Goal: Transaction & Acquisition: Book appointment/travel/reservation

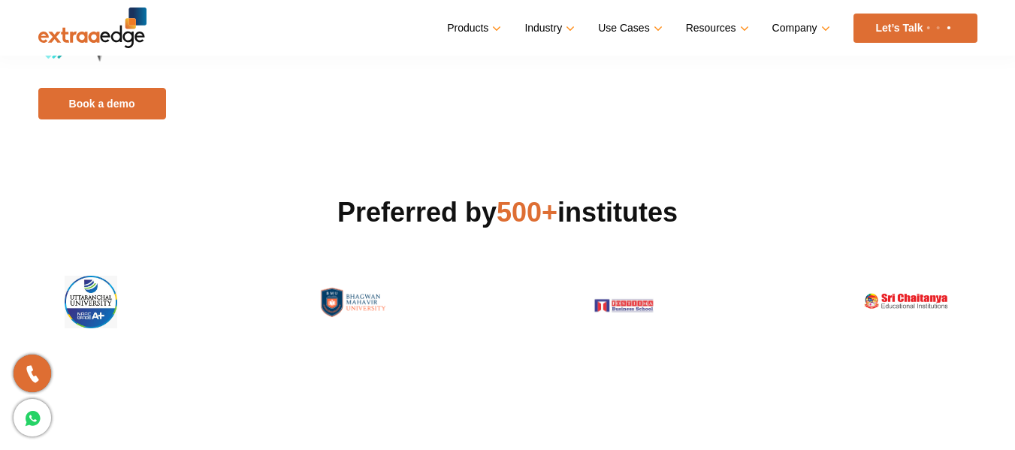
scroll to position [379, 0]
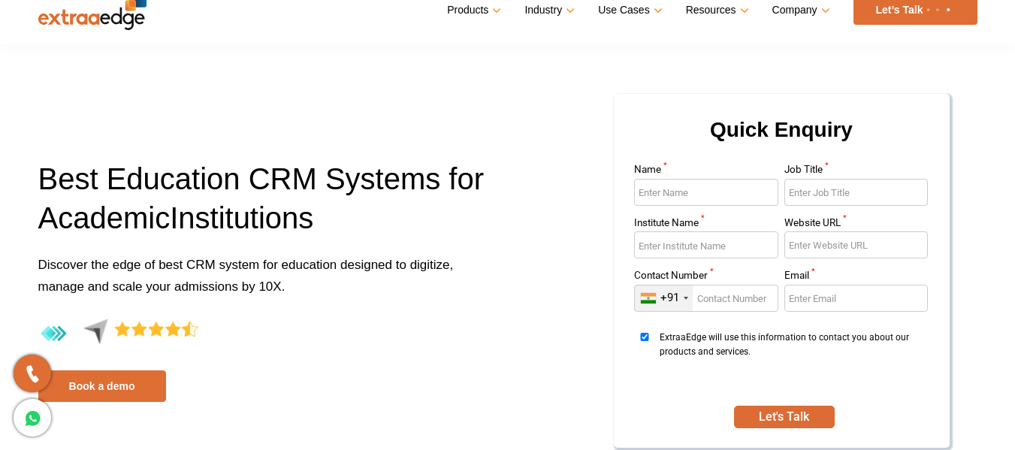
scroll to position [0, 0]
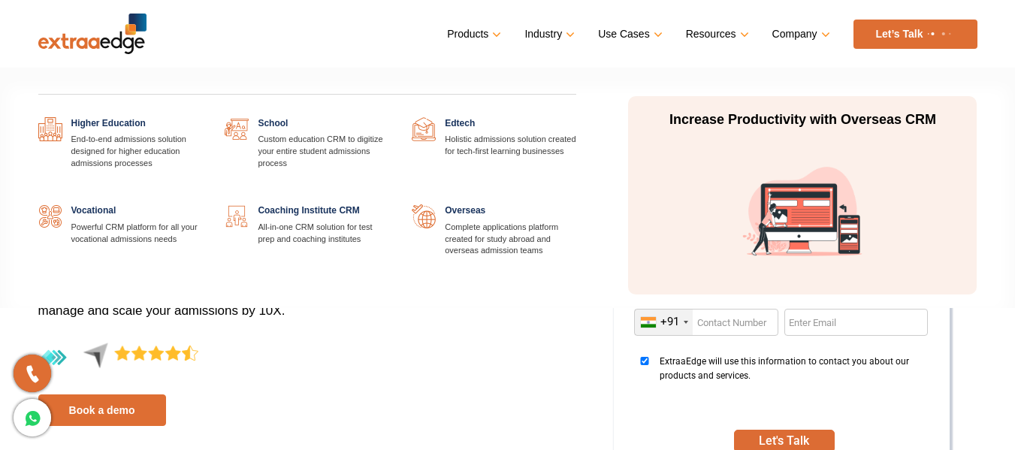
click at [576, 204] on link at bounding box center [576, 204] width 0 height 0
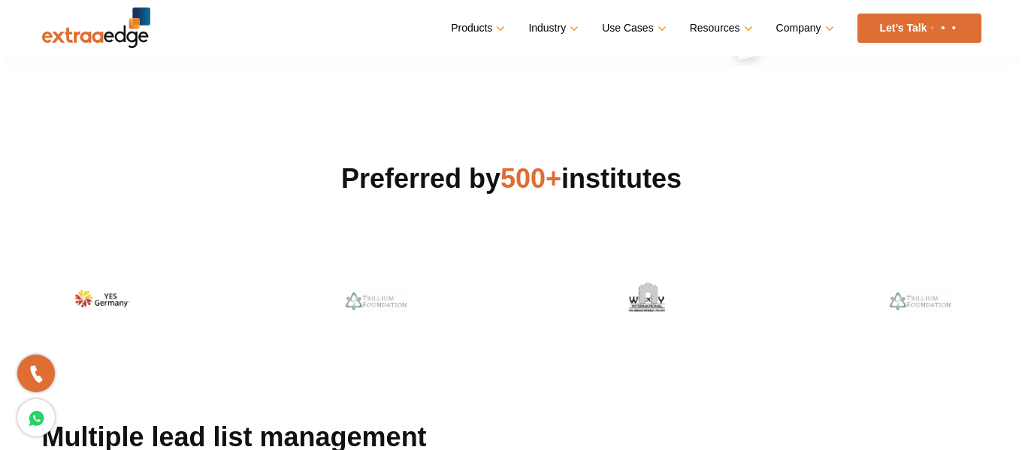
scroll to position [331, 0]
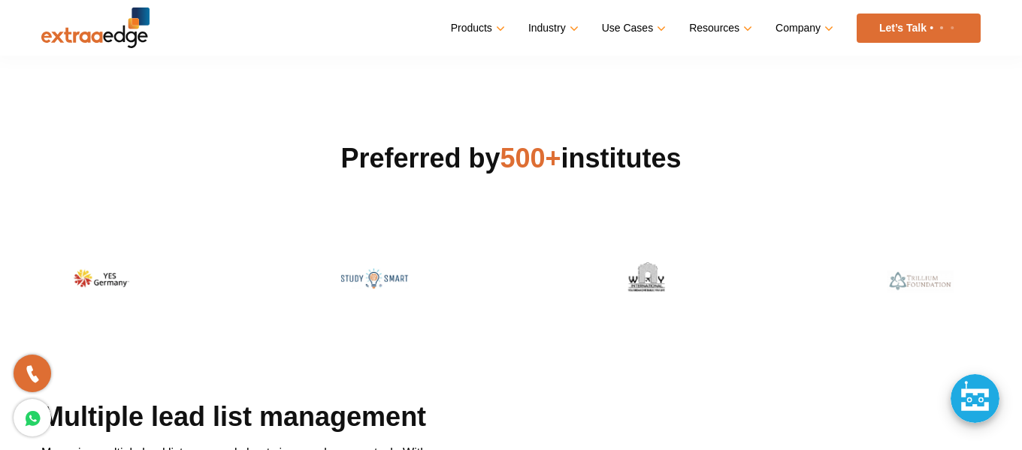
drag, startPoint x: 1023, startPoint y: 24, endPoint x: 1023, endPoint y: 73, distance: 48.8
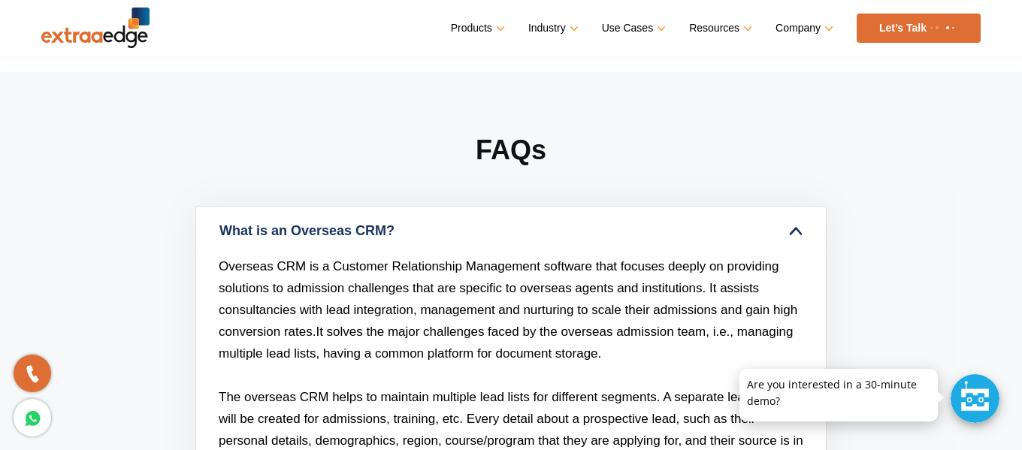
scroll to position [4541, 0]
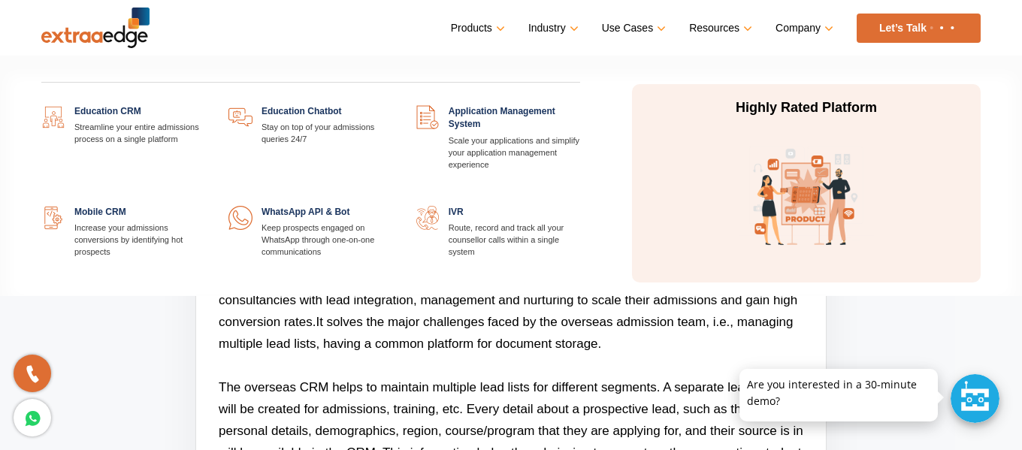
click at [580, 105] on link at bounding box center [580, 105] width 0 height 0
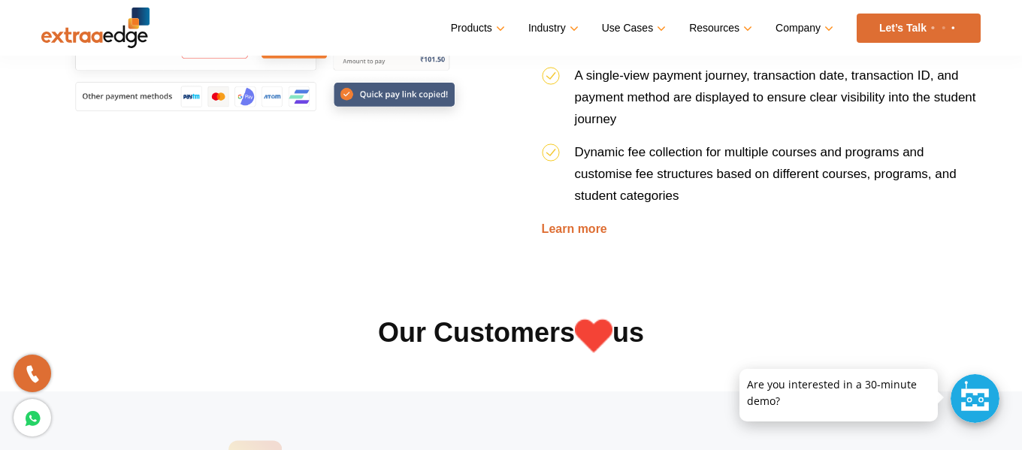
scroll to position [2759, 0]
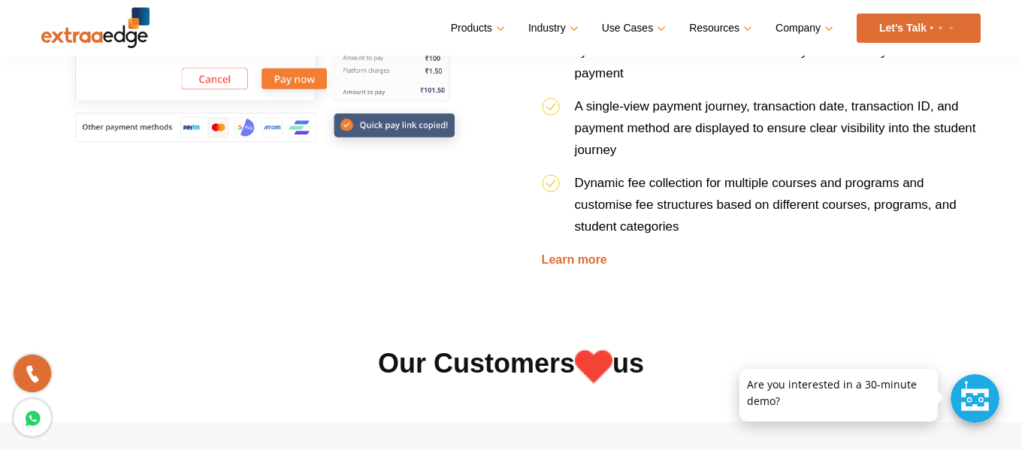
click at [915, 27] on link "Let’s Talk" at bounding box center [919, 28] width 124 height 29
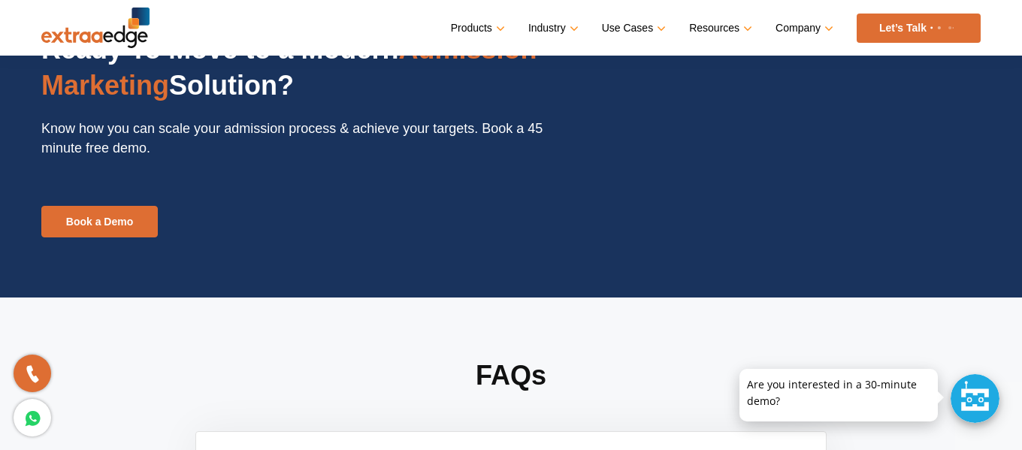
scroll to position [3654, 0]
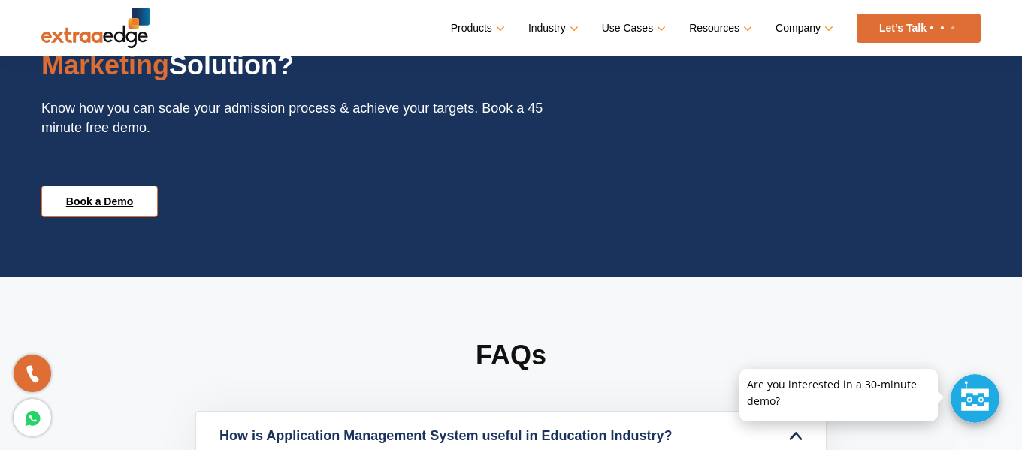
click at [92, 205] on link "Book a Demo" at bounding box center [99, 202] width 116 height 32
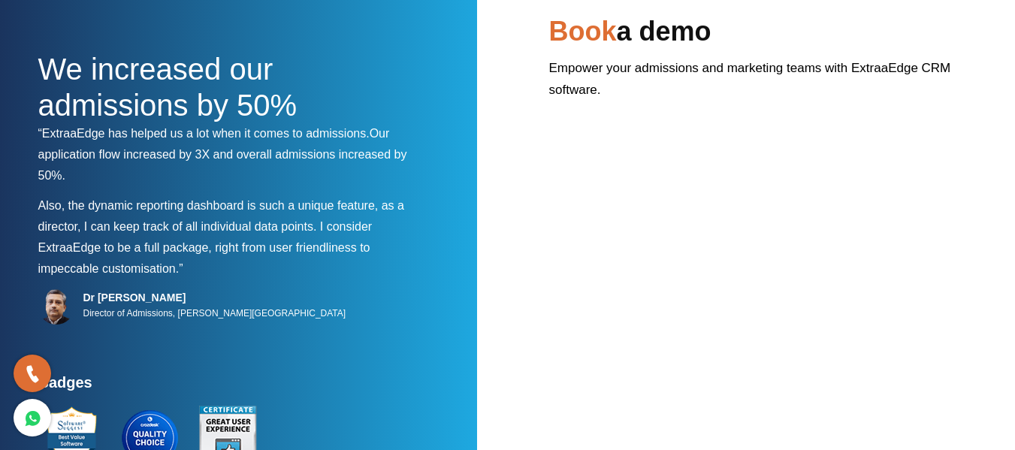
scroll to position [8, 0]
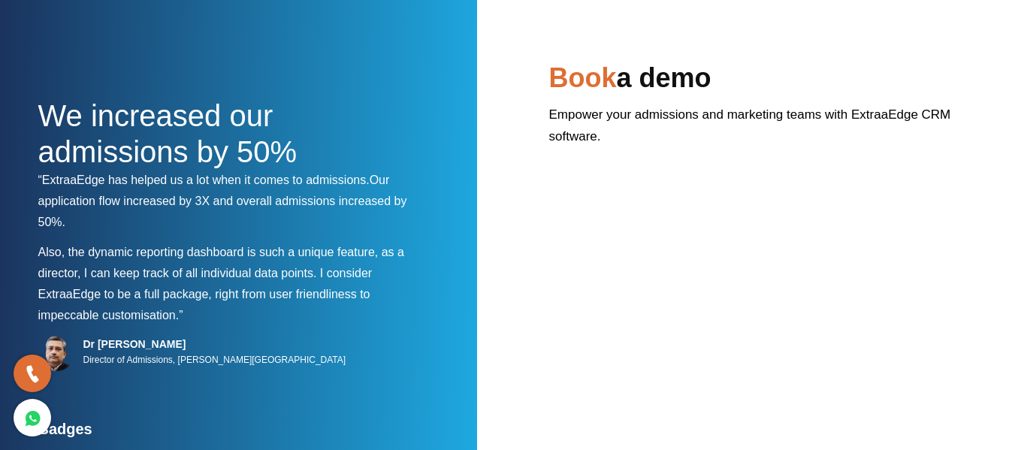
click at [638, 89] on h2 "Book a demo" at bounding box center [763, 82] width 428 height 44
click at [643, 154] on p "Empower your admissions and marketing teams with ExtraaEdge CRM software." at bounding box center [763, 131] width 428 height 55
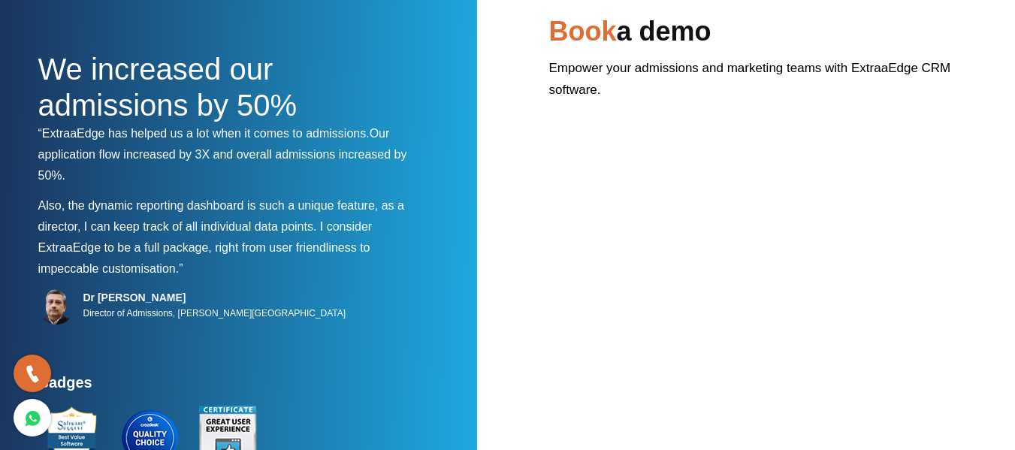
scroll to position [75, 0]
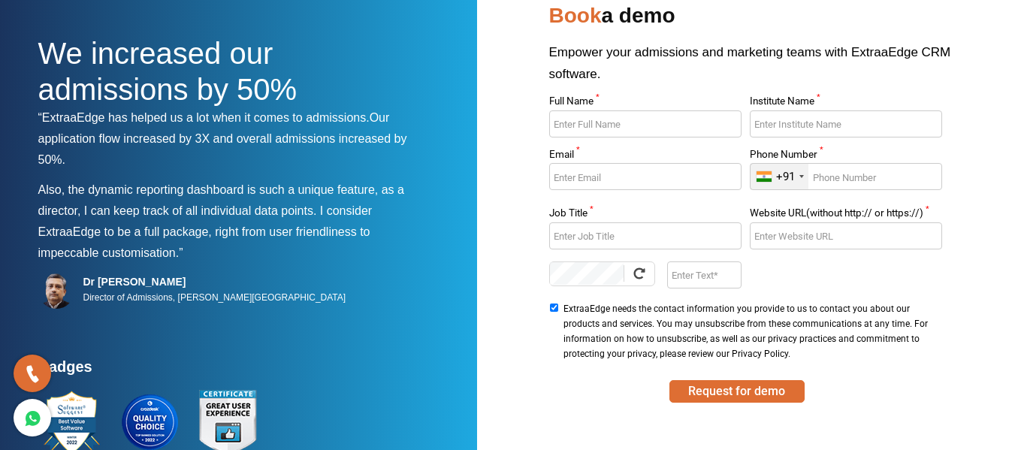
scroll to position [74, 0]
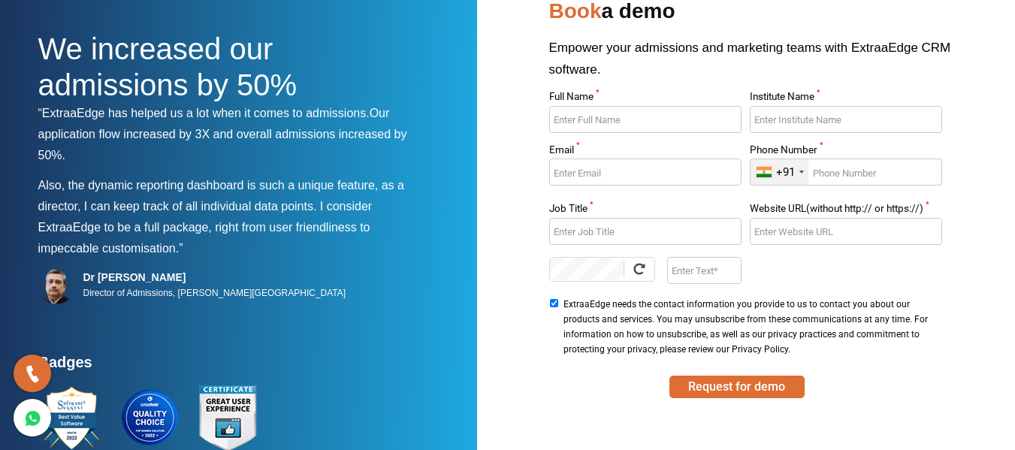
click at [1015, 118] on html "We increased our admissions by 50% “ExtraaEdge has helped us a lot when it come…" at bounding box center [507, 264] width 1015 height 677
click at [631, 124] on input "Full Name *" at bounding box center [645, 119] width 192 height 27
type input "Gaurav Chawla"
type input "Advisetree"
type input "gaurav.advisetree@gmail.com"
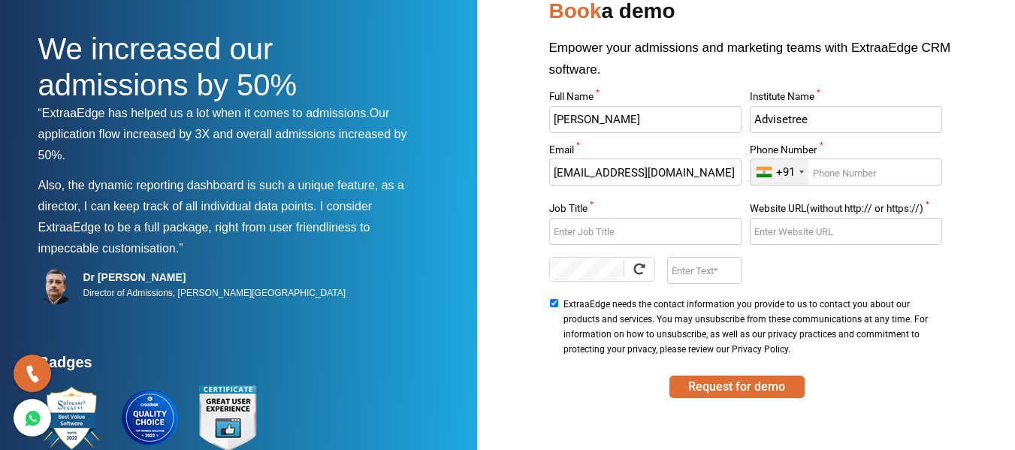
click at [873, 173] on input "Phone Number *" at bounding box center [846, 172] width 192 height 27
type input "8800893640"
click at [598, 237] on input "Job Title *" at bounding box center [645, 231] width 192 height 27
type input "Director"
type input "www.germanystudyvisa.com"
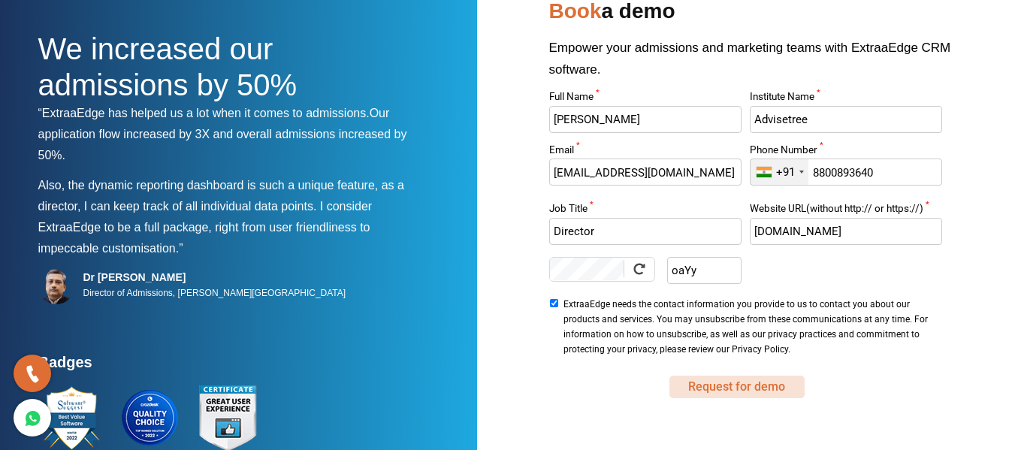
click at [757, 390] on button "Request for demo" at bounding box center [737, 387] width 135 height 23
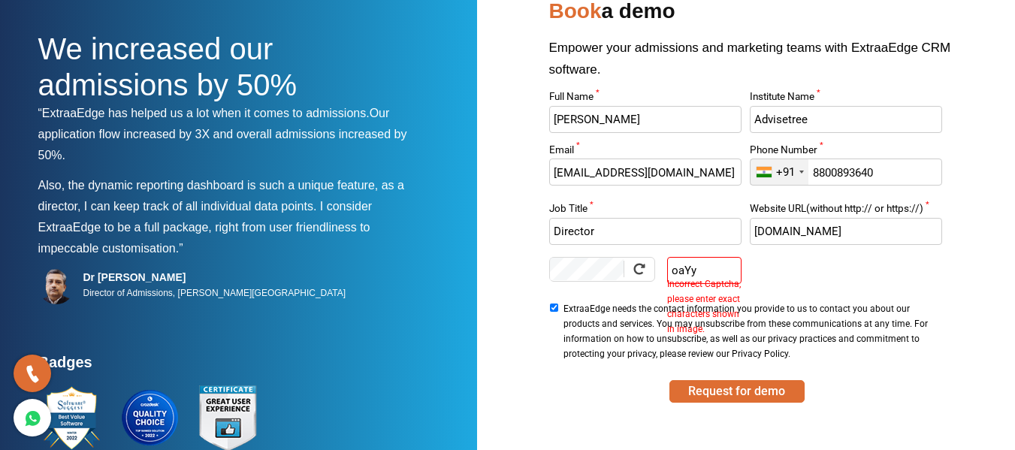
click at [677, 270] on input "oaYy" at bounding box center [704, 270] width 74 height 27
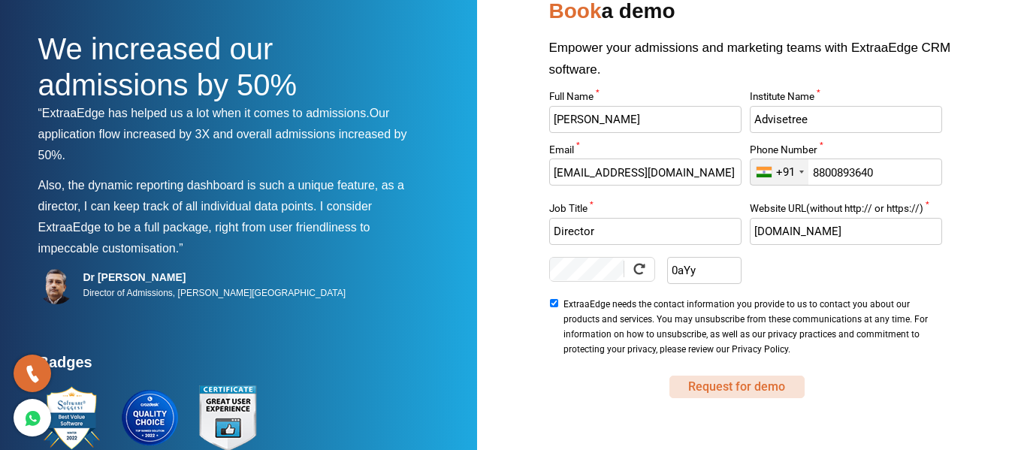
type input "0aYy"
click at [742, 389] on button "Request for demo" at bounding box center [737, 387] width 135 height 23
